Goal: Information Seeking & Learning: Learn about a topic

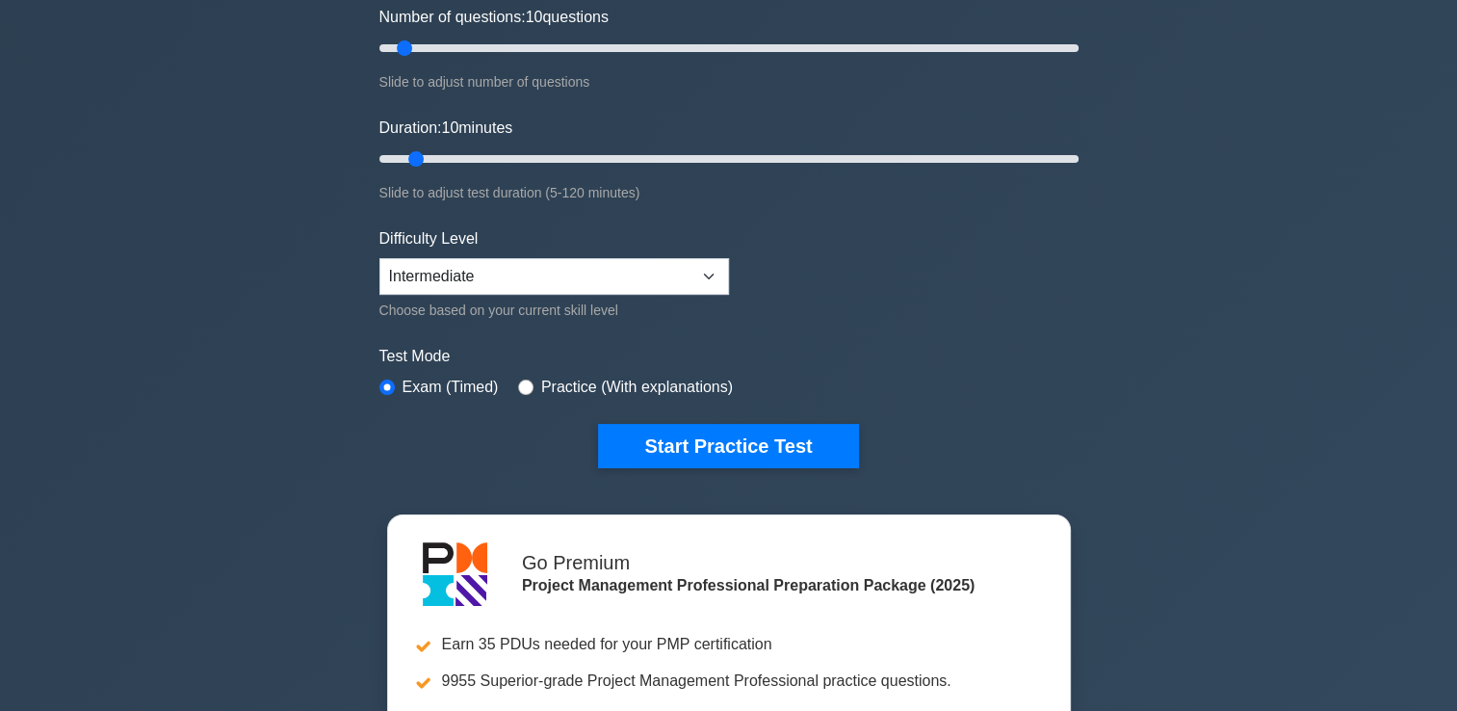
scroll to position [270, 0]
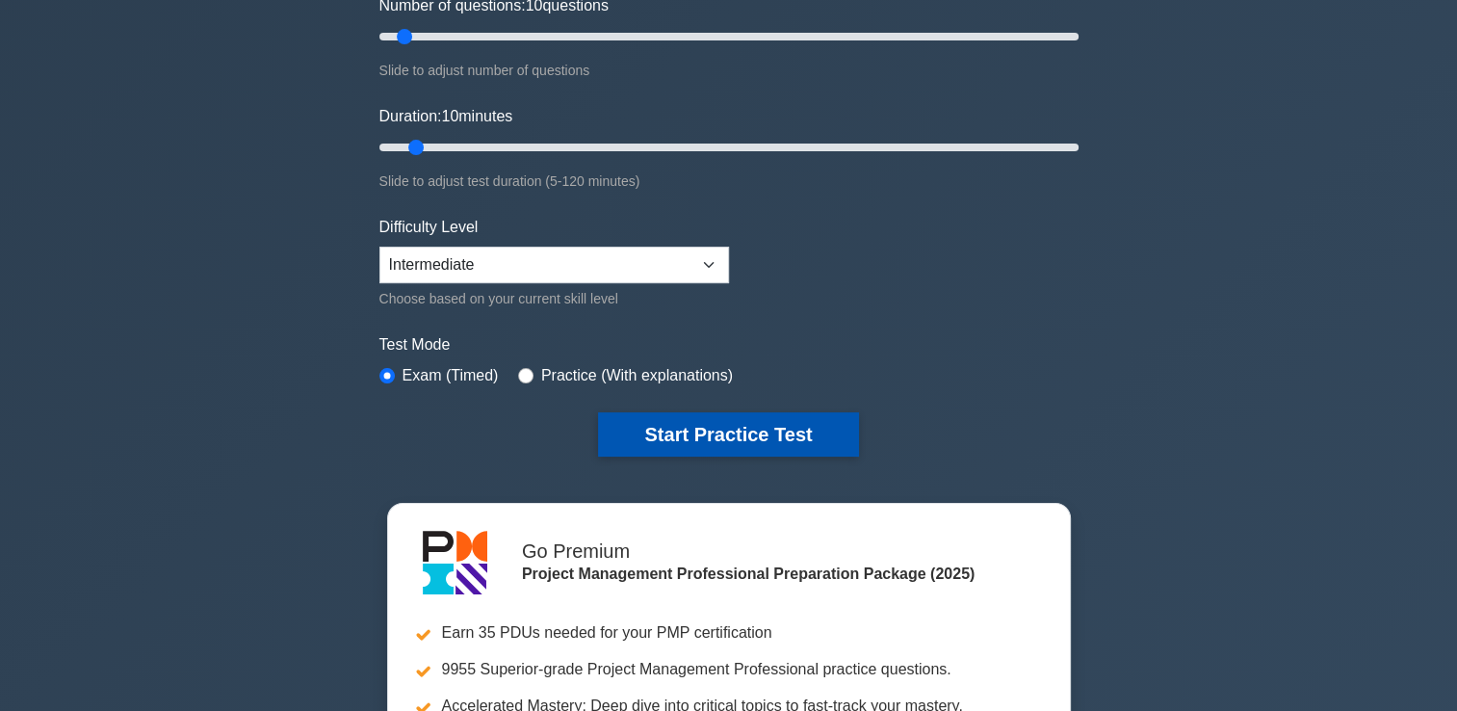
click at [746, 429] on button "Start Practice Test" at bounding box center [728, 434] width 260 height 44
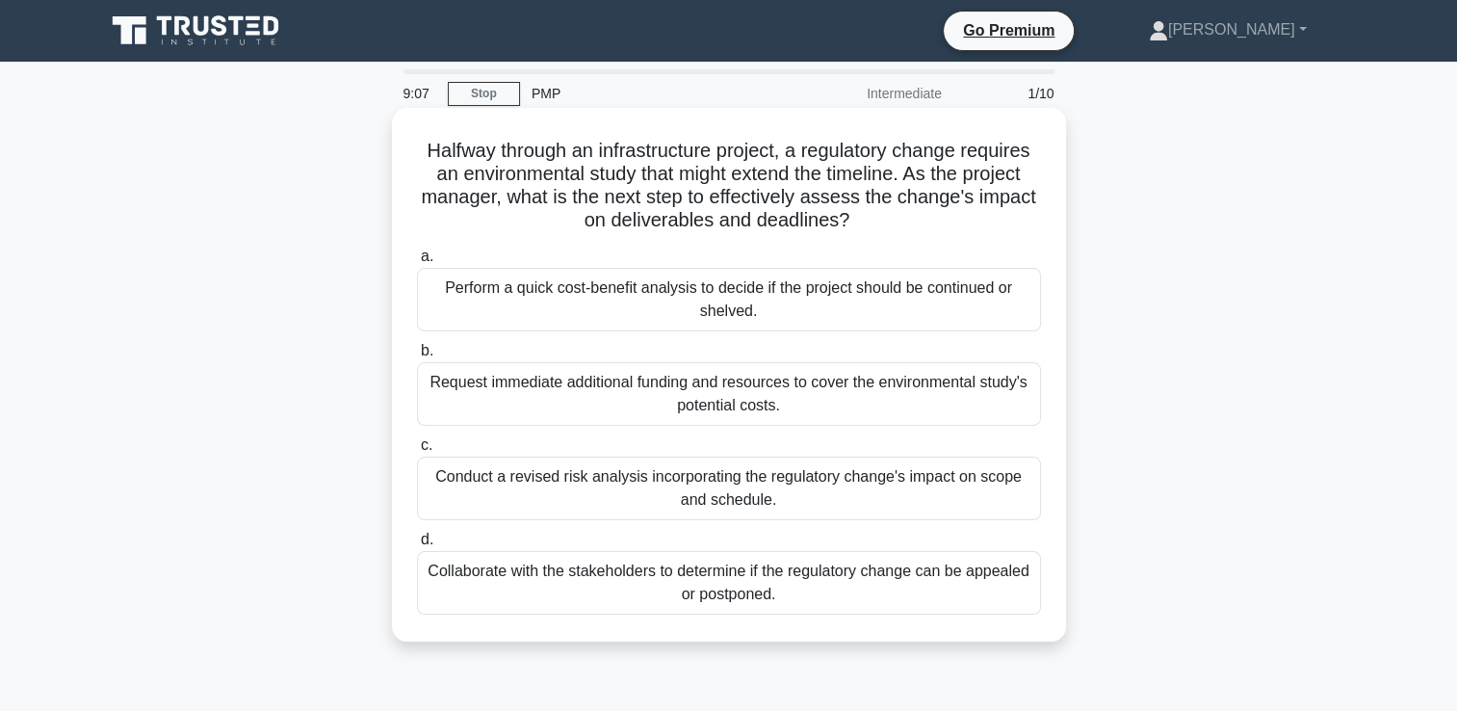
click at [475, 291] on div "Perform a quick cost-benefit analysis to decide if the project should be contin…" at bounding box center [729, 300] width 624 height 64
click at [417, 263] on input "a. Perform a quick cost-benefit analysis to decide if the project should be con…" at bounding box center [417, 256] width 0 height 13
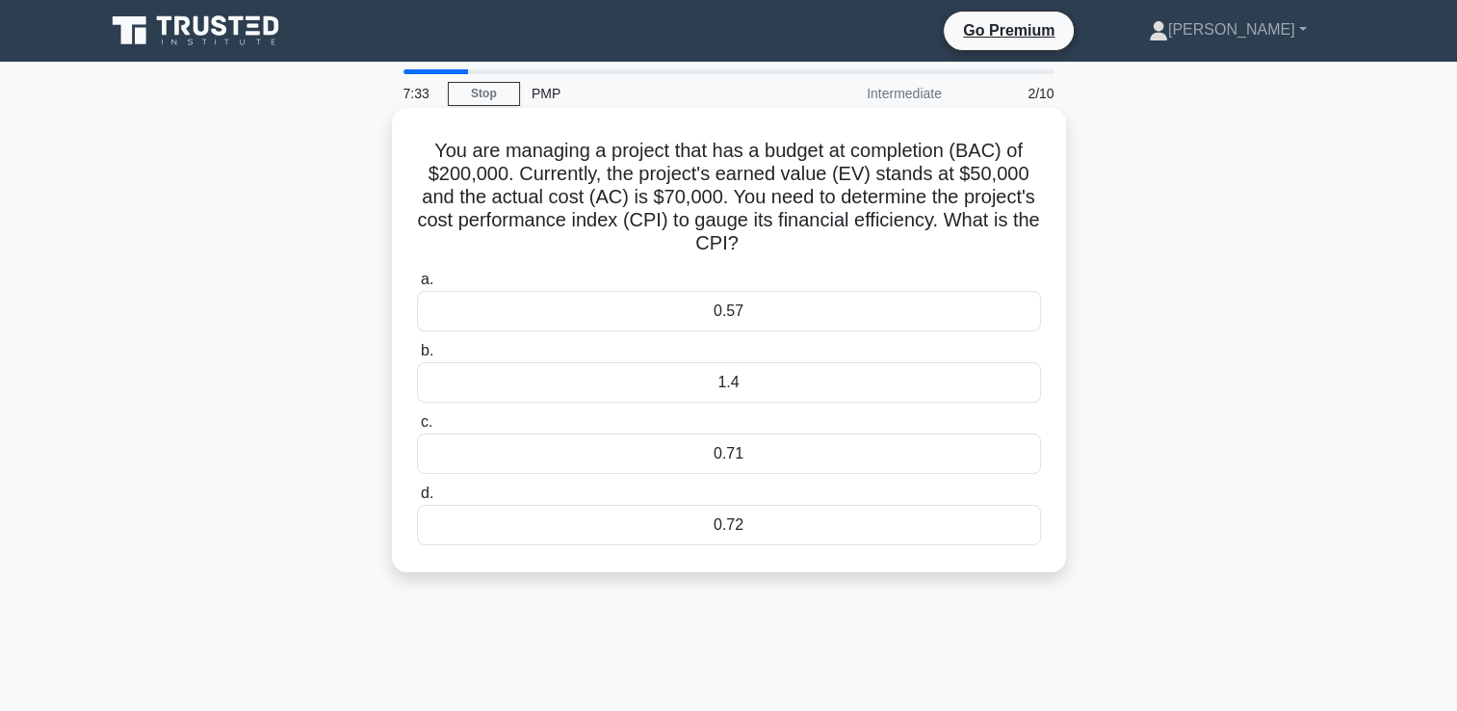
click at [720, 452] on div "0.71" at bounding box center [729, 453] width 624 height 40
click at [417, 429] on input "c. 0.71" at bounding box center [417, 422] width 0 height 13
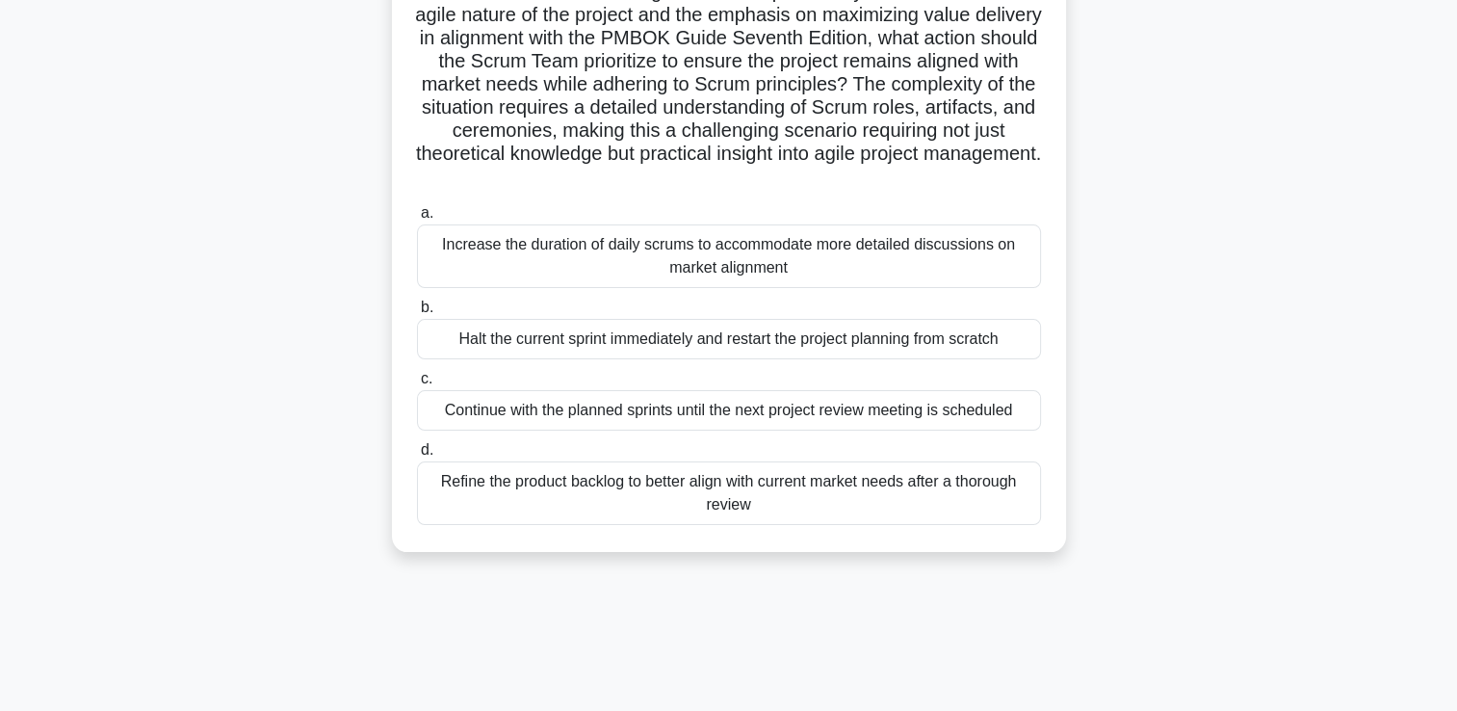
scroll to position [282, 0]
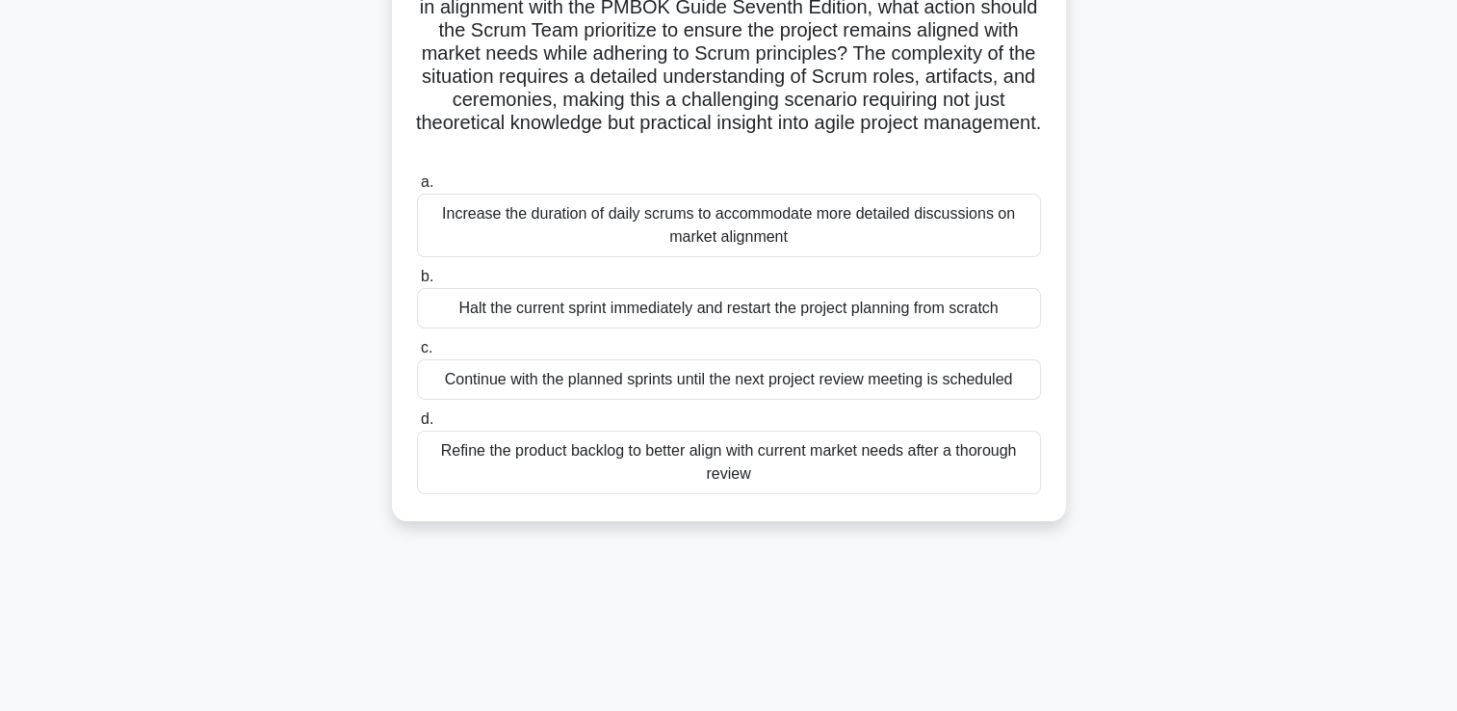
click at [590, 453] on div "Refine the product backlog to better align with current market needs after a th…" at bounding box center [729, 462] width 624 height 64
click at [417, 426] on input "d. Refine the product backlog to better align with current market needs after a…" at bounding box center [417, 419] width 0 height 13
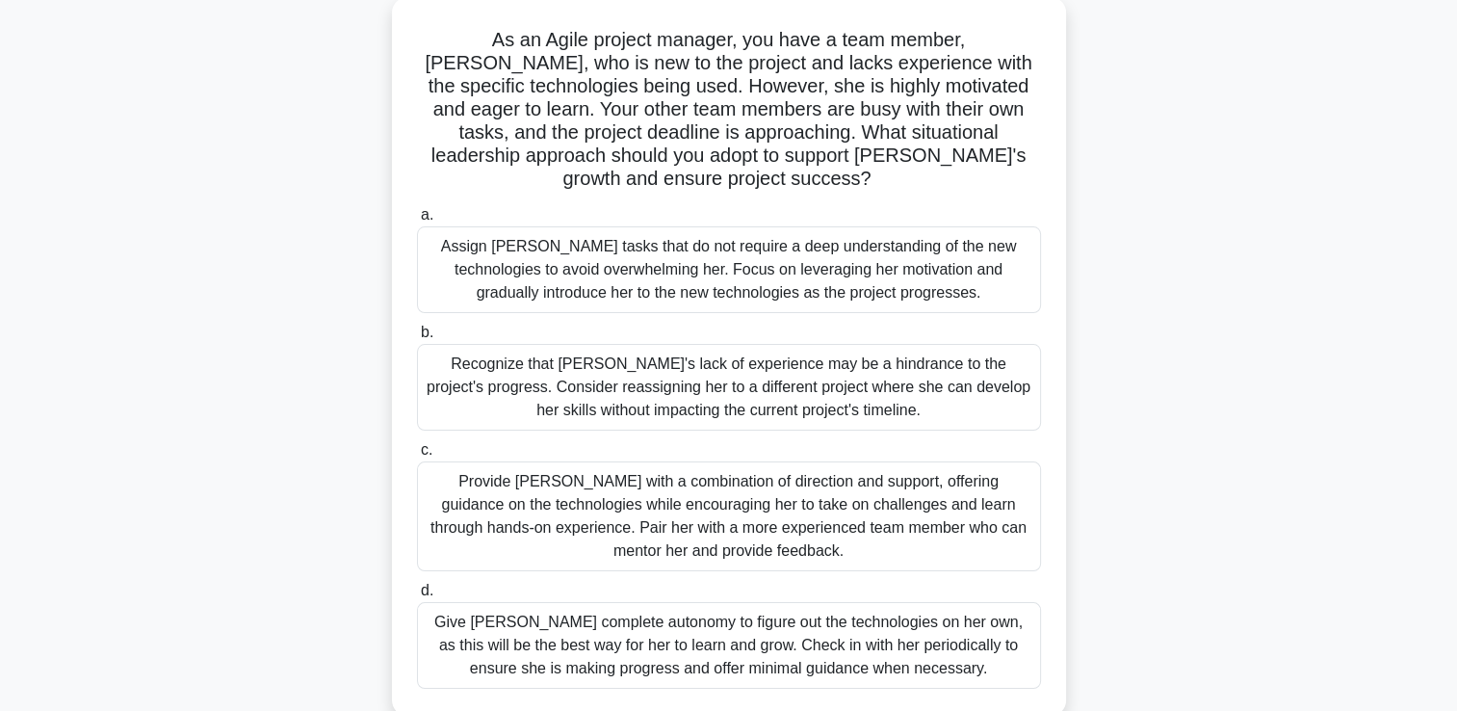
scroll to position [154, 0]
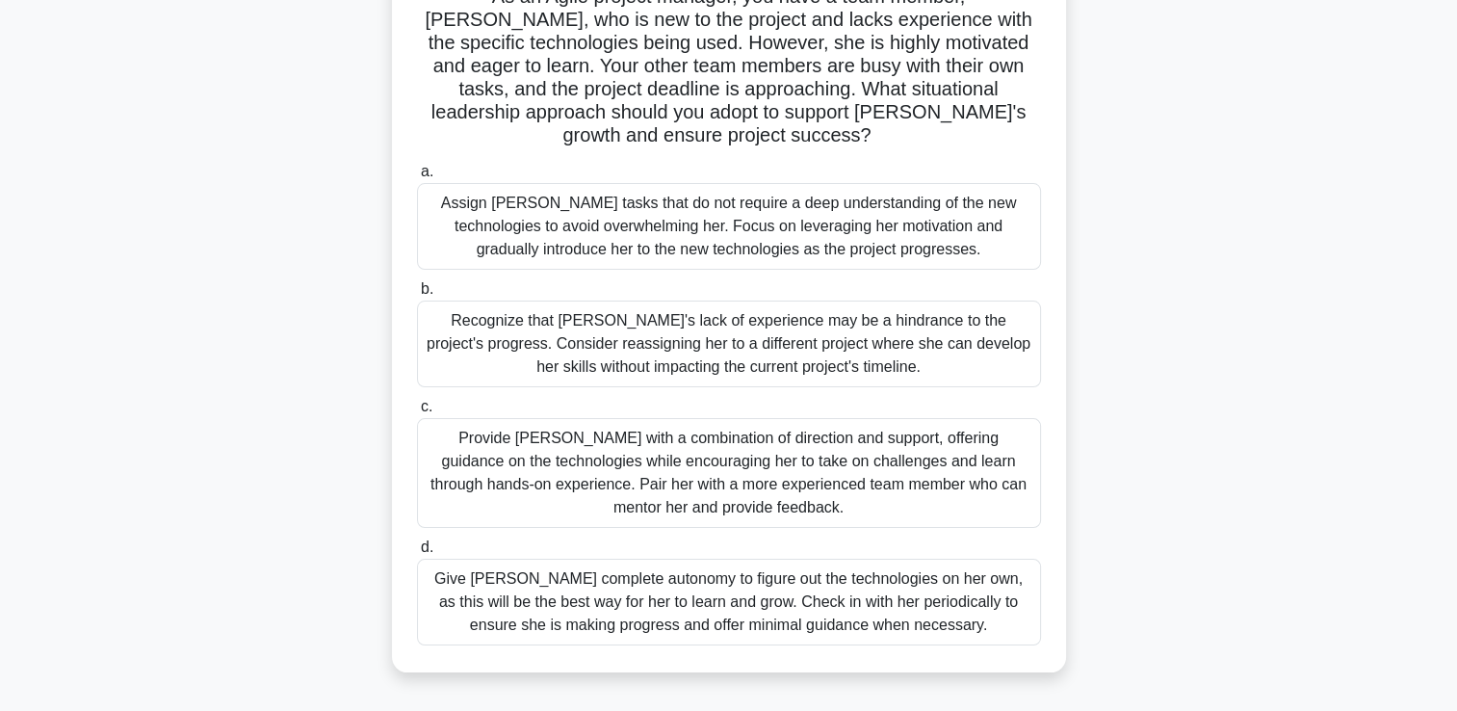
click at [624, 445] on div "Provide Sarah with a combination of direction and support, offering guidance on…" at bounding box center [729, 473] width 624 height 110
click at [417, 413] on input "c. Provide Sarah with a combination of direction and support, offering guidance…" at bounding box center [417, 407] width 0 height 13
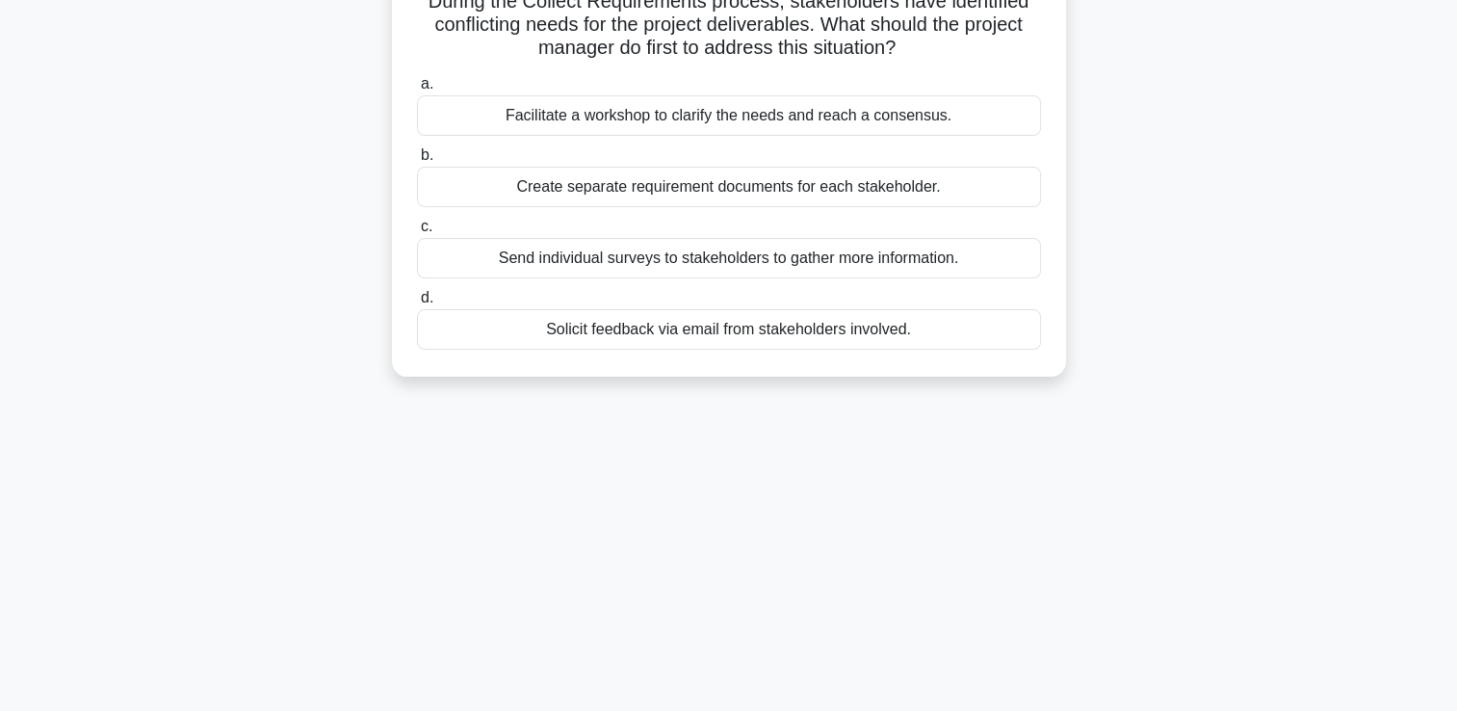
scroll to position [0, 0]
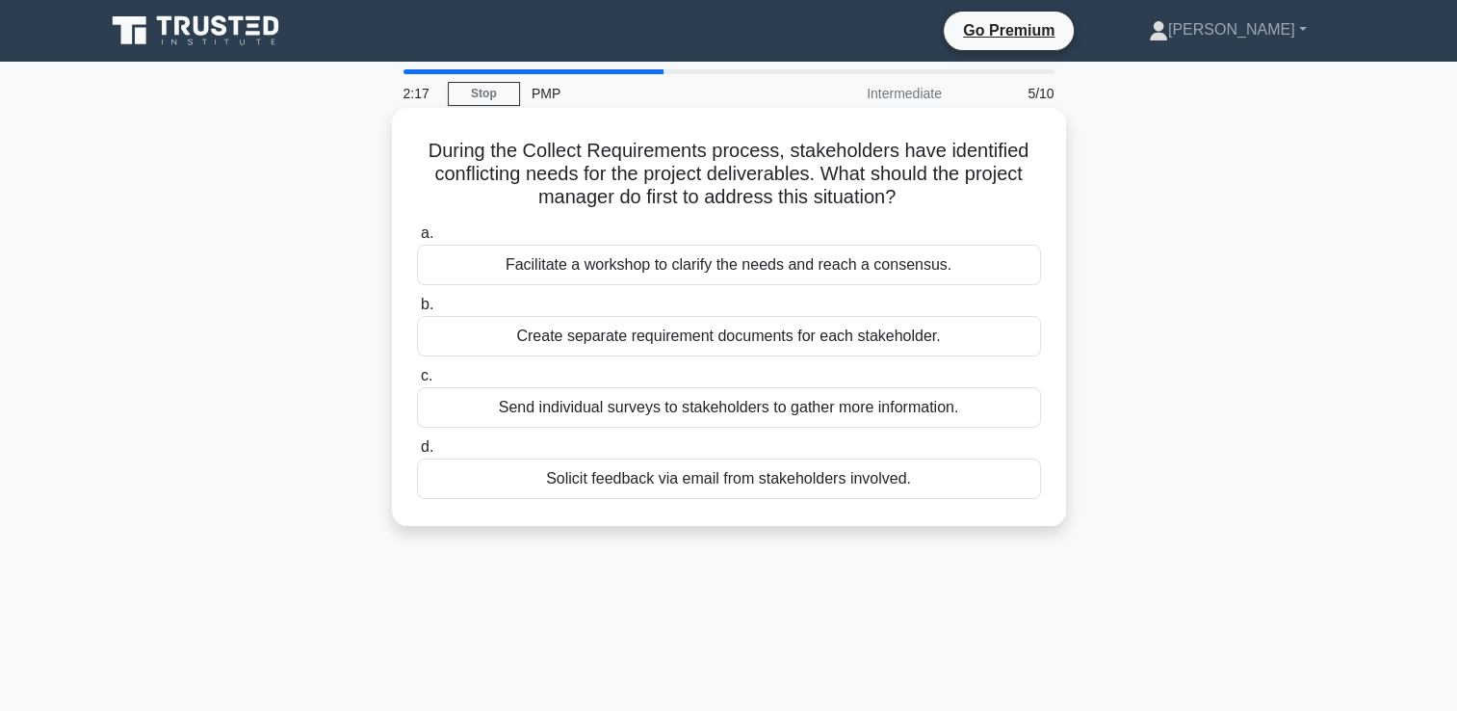
click at [760, 410] on div "Send individual surveys to stakeholders to gather more information." at bounding box center [729, 407] width 624 height 40
click at [417, 382] on input "c. Send individual surveys to stakeholders to gather more information." at bounding box center [417, 376] width 0 height 13
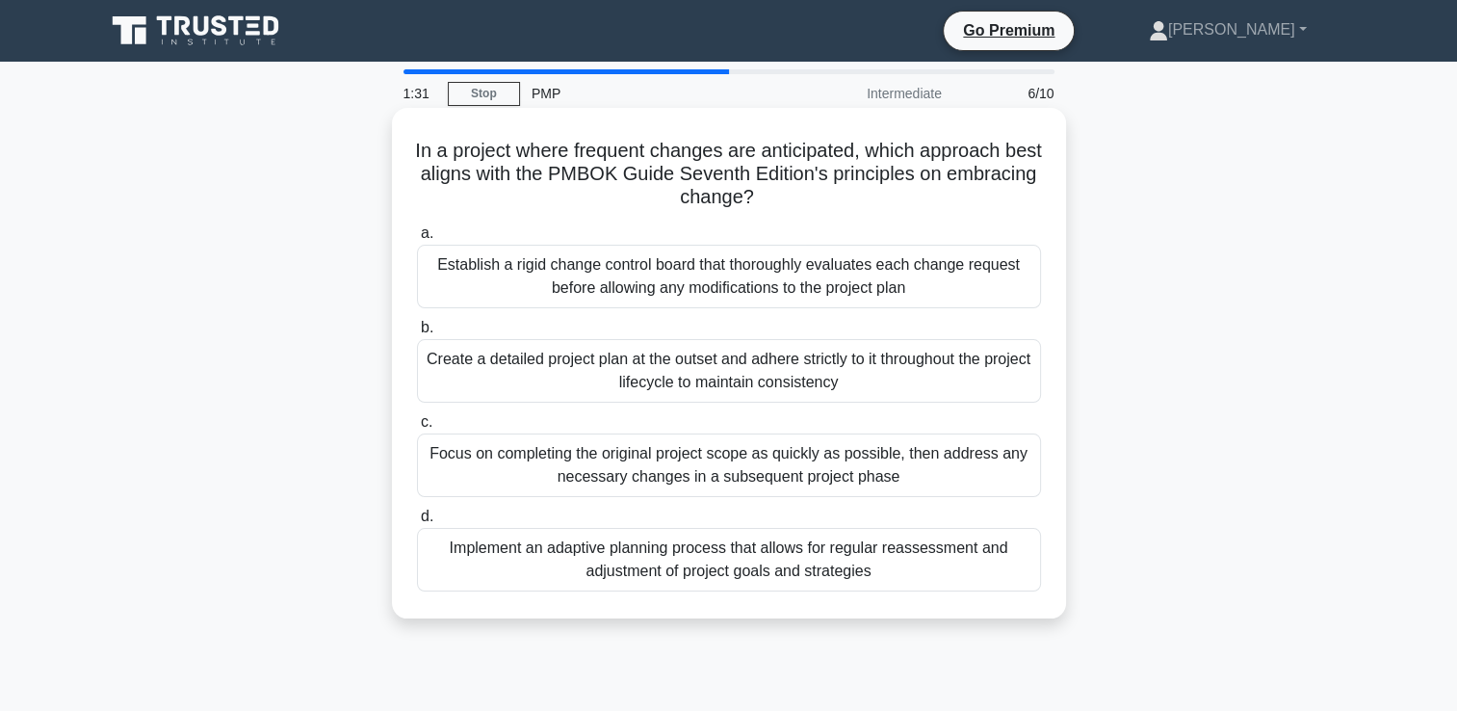
click at [639, 553] on div "Implement an adaptive planning process that allows for regular reassessment and…" at bounding box center [729, 560] width 624 height 64
click at [417, 523] on input "d. Implement an adaptive planning process that allows for regular reassessment …" at bounding box center [417, 516] width 0 height 13
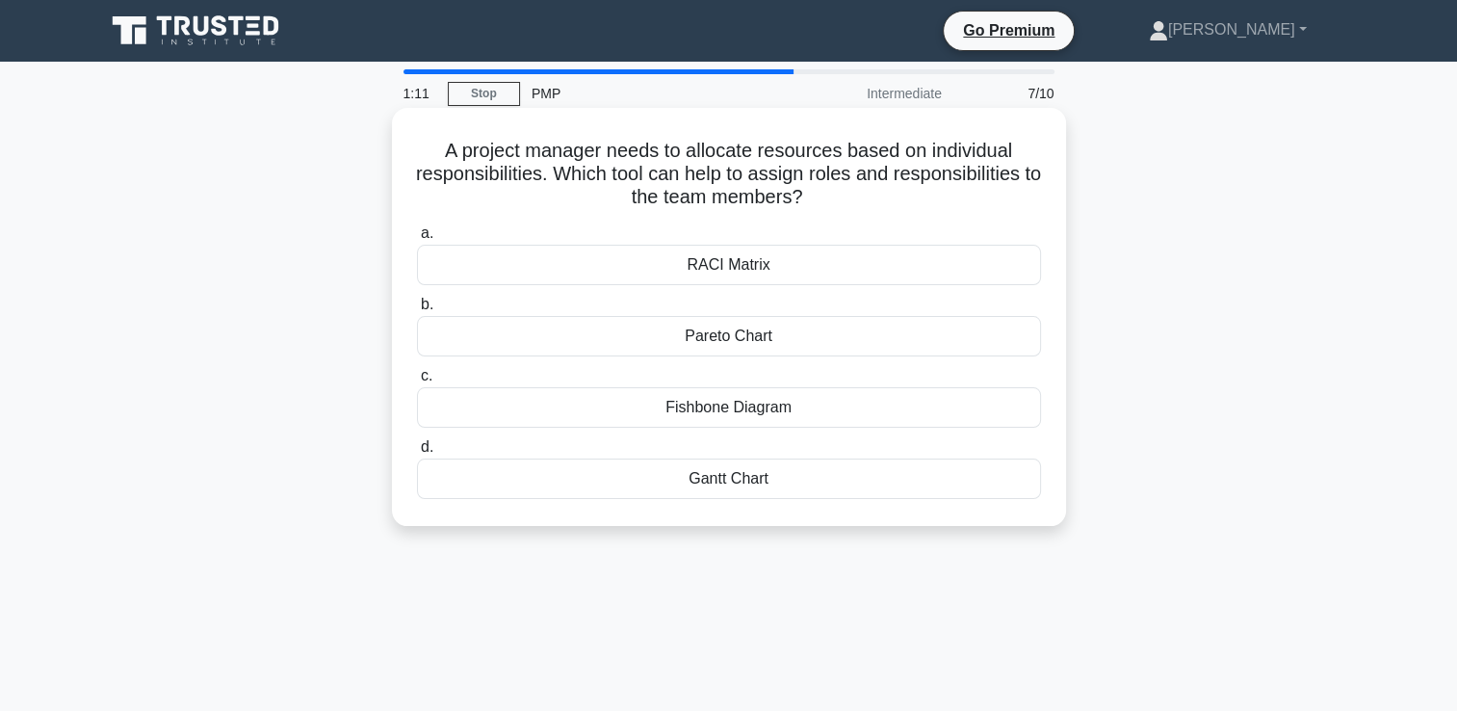
click at [676, 261] on div "RACI Matrix" at bounding box center [729, 265] width 624 height 40
click at [417, 240] on input "a. RACI Matrix" at bounding box center [417, 233] width 0 height 13
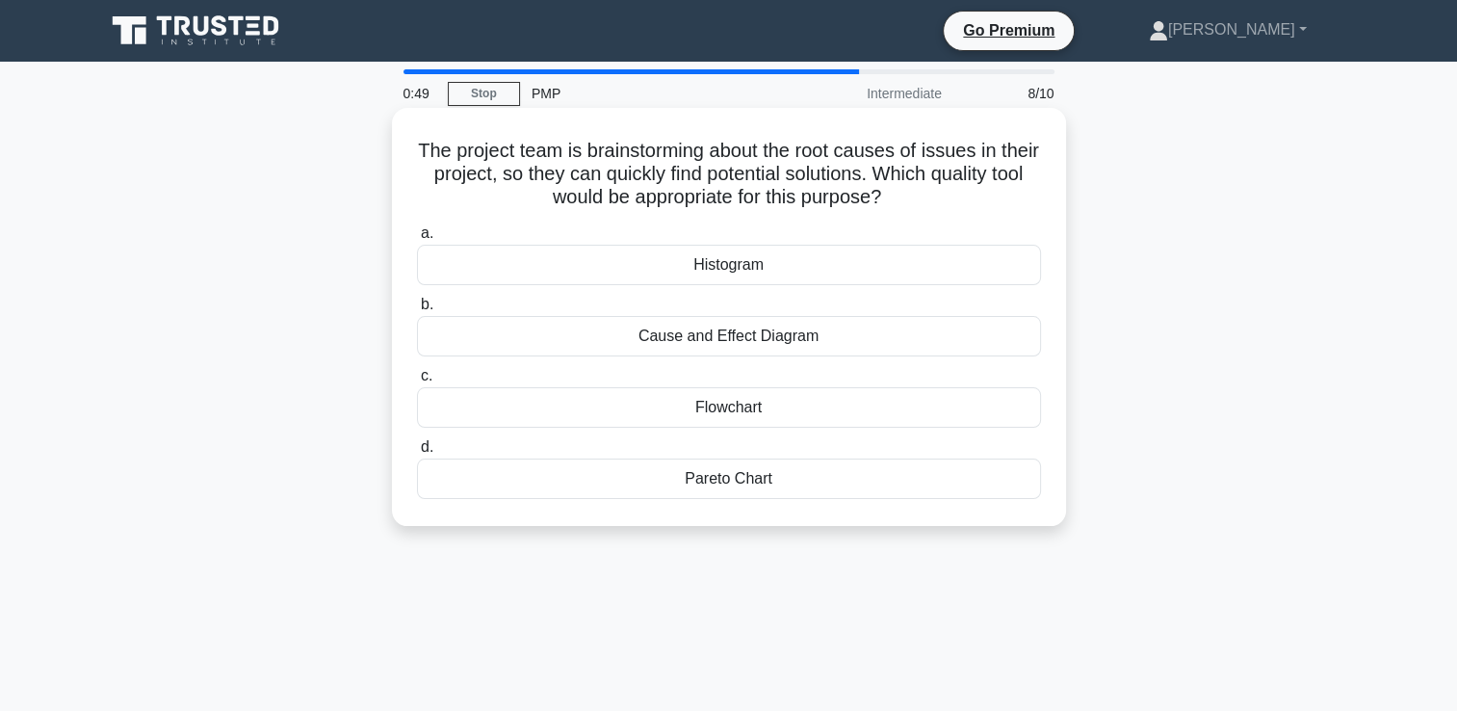
click at [678, 335] on div "Cause and Effect Diagram" at bounding box center [729, 336] width 624 height 40
click at [417, 311] on input "b. Cause and Effect Diagram" at bounding box center [417, 305] width 0 height 13
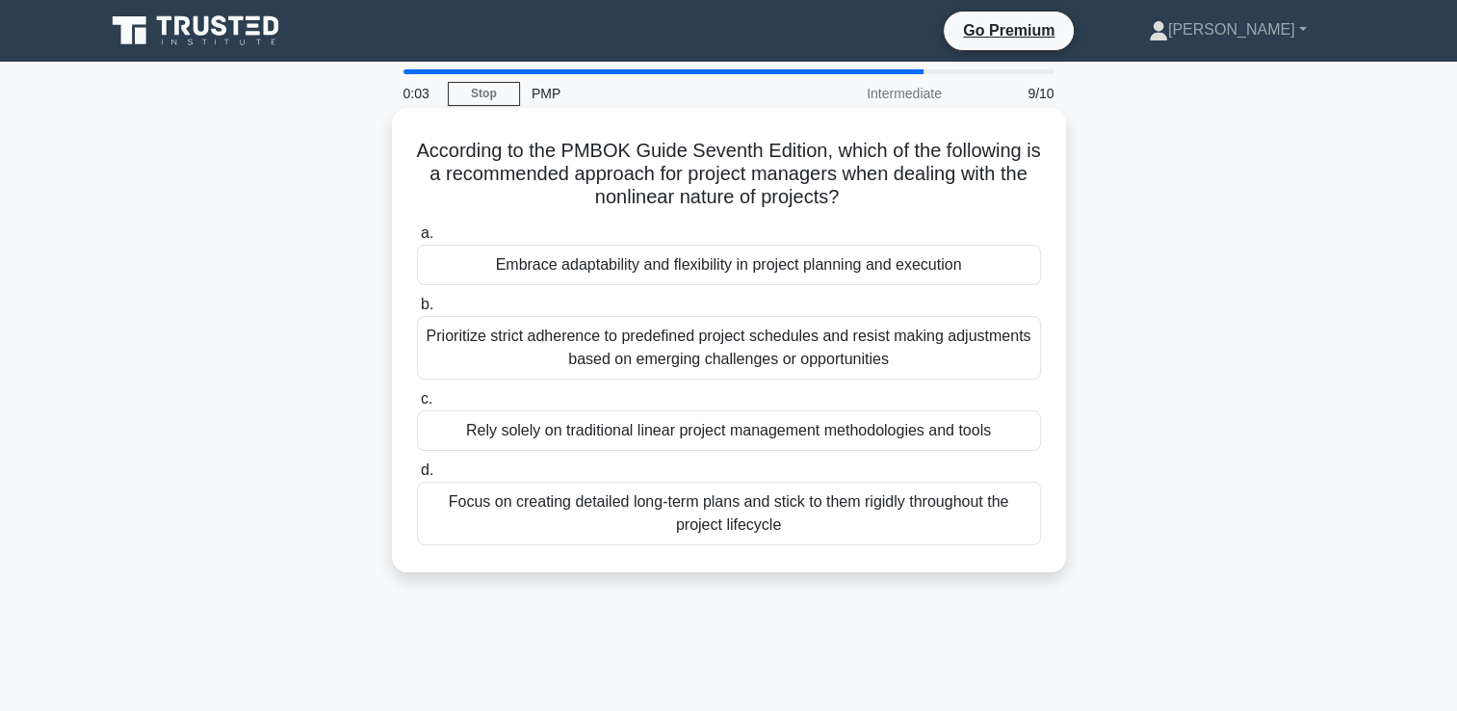
click at [538, 261] on div "Embrace adaptability and flexibility in project planning and execution" at bounding box center [729, 265] width 624 height 40
click at [417, 240] on input "a. Embrace adaptability and flexibility in project planning and execution" at bounding box center [417, 233] width 0 height 13
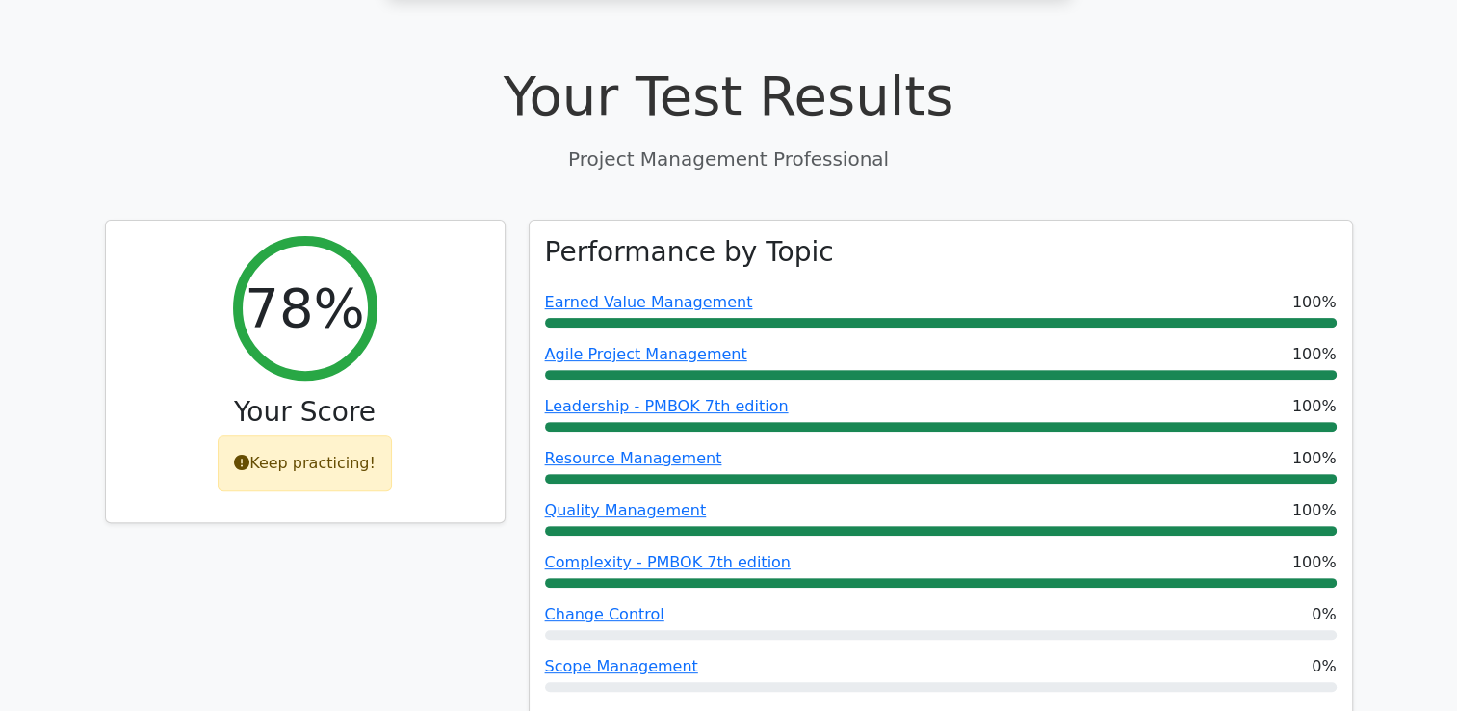
scroll to position [578, 0]
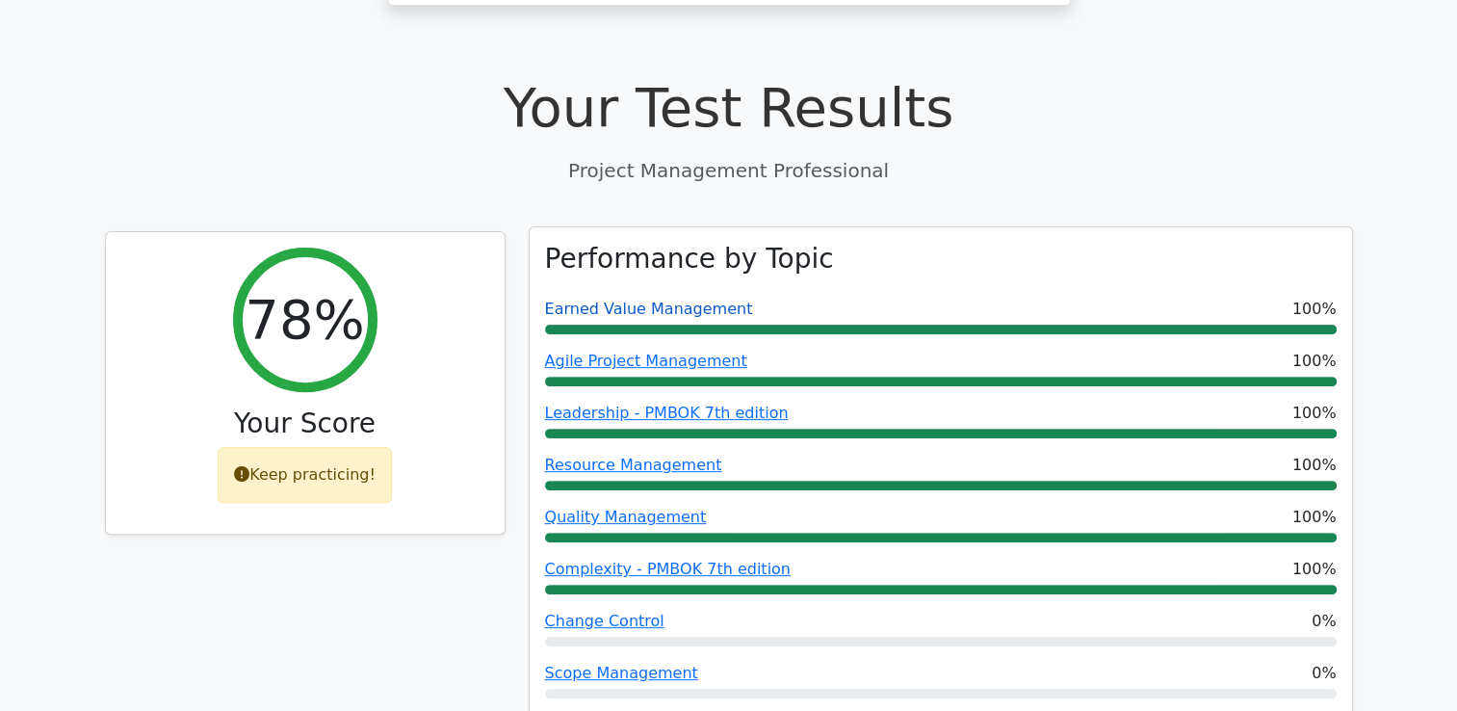
click at [631, 299] on link "Earned Value Management" at bounding box center [649, 308] width 208 height 18
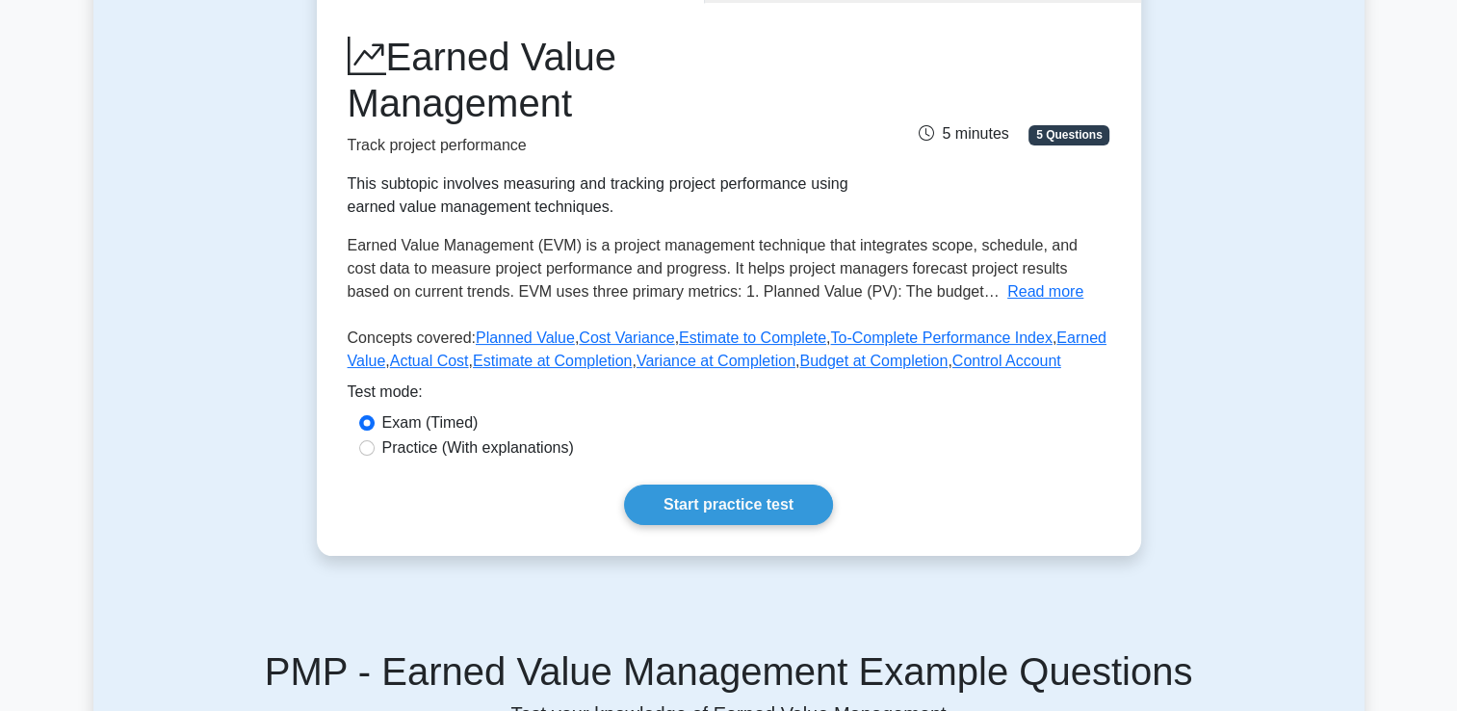
scroll to position [359, 0]
